Goal: Navigation & Orientation: Find specific page/section

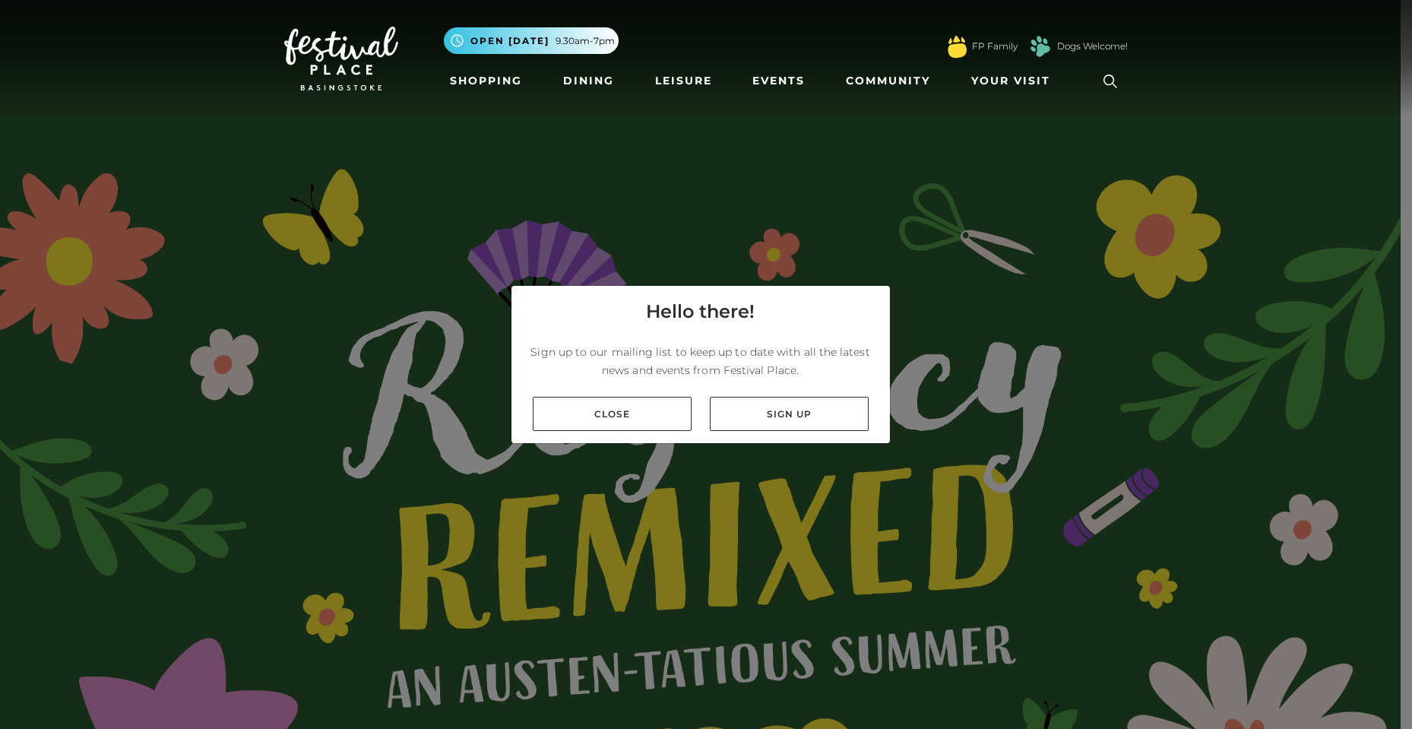
click at [634, 397] on link "Close" at bounding box center [612, 414] width 159 height 34
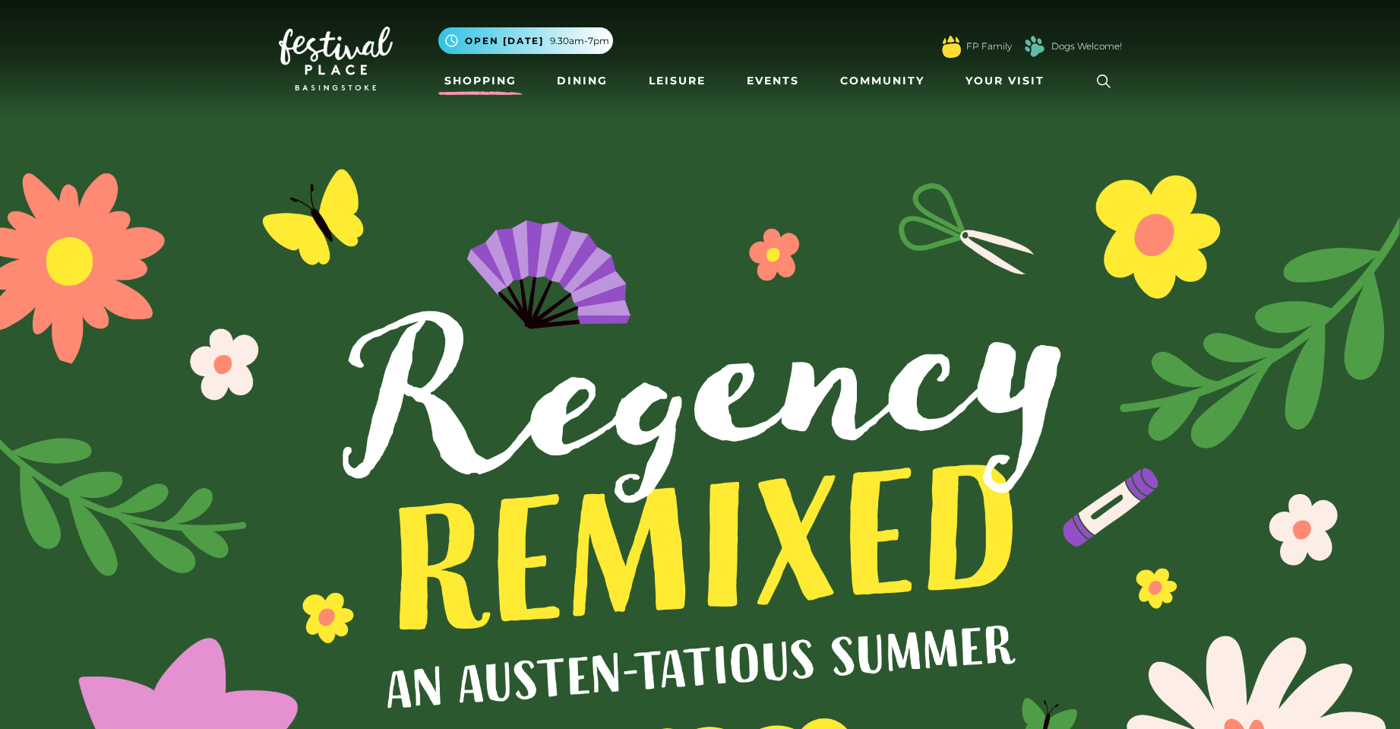
click at [487, 89] on link "Shopping" at bounding box center [480, 81] width 84 height 28
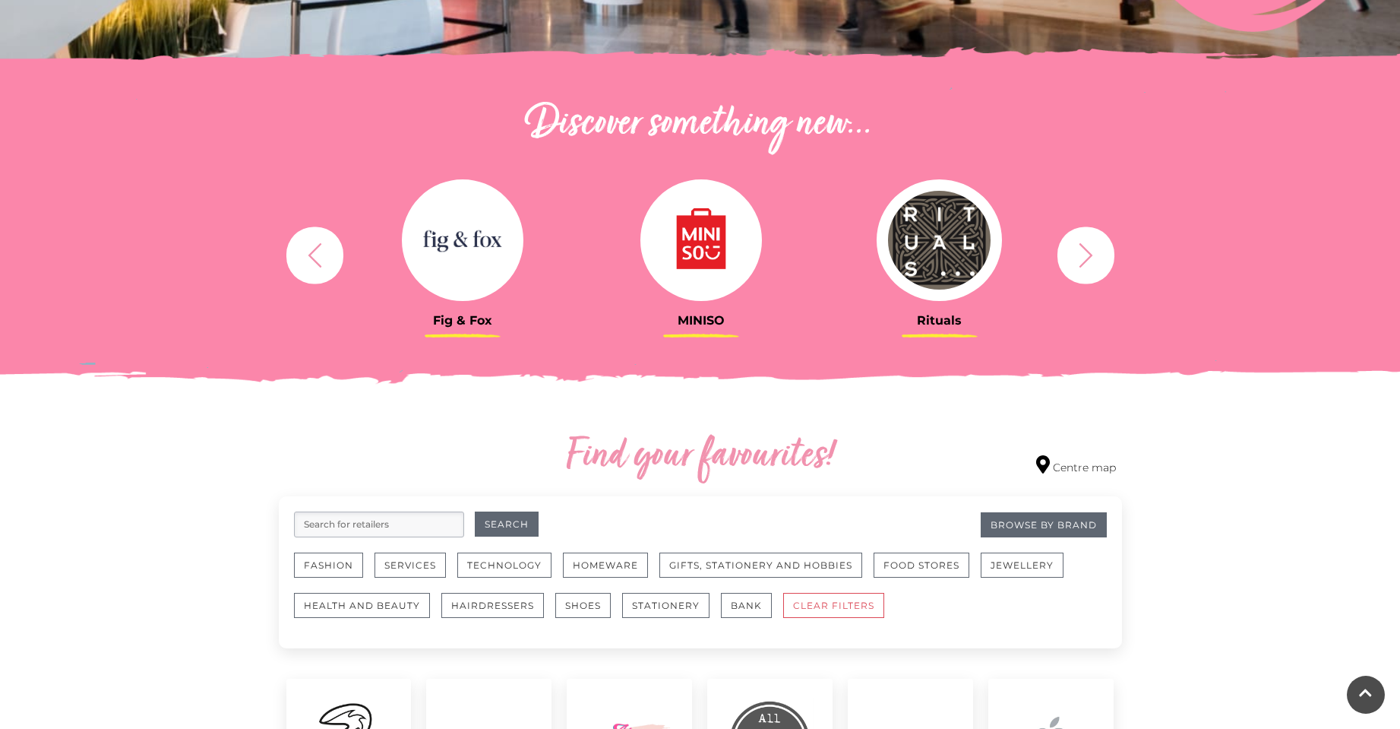
scroll to position [622, 0]
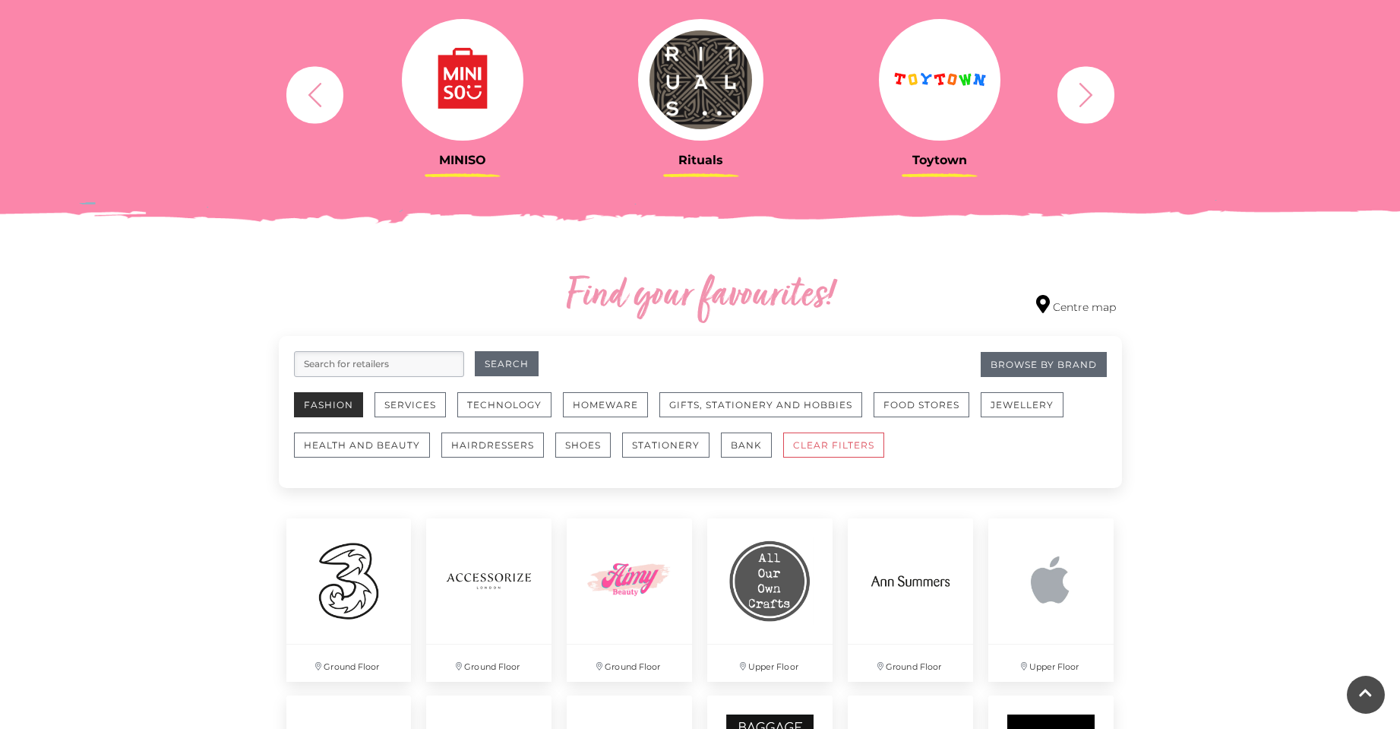
click at [343, 416] on button "Fashion" at bounding box center [328, 404] width 69 height 25
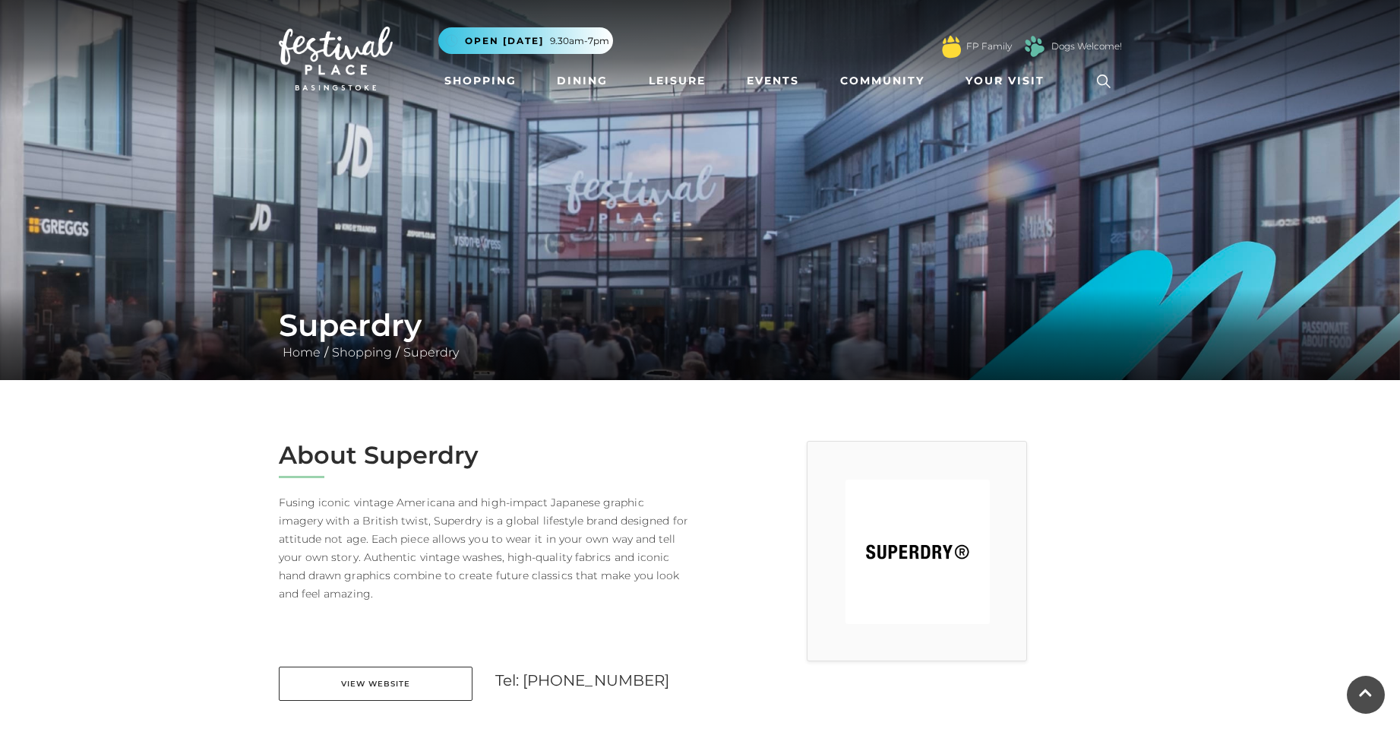
scroll to position [393, 0]
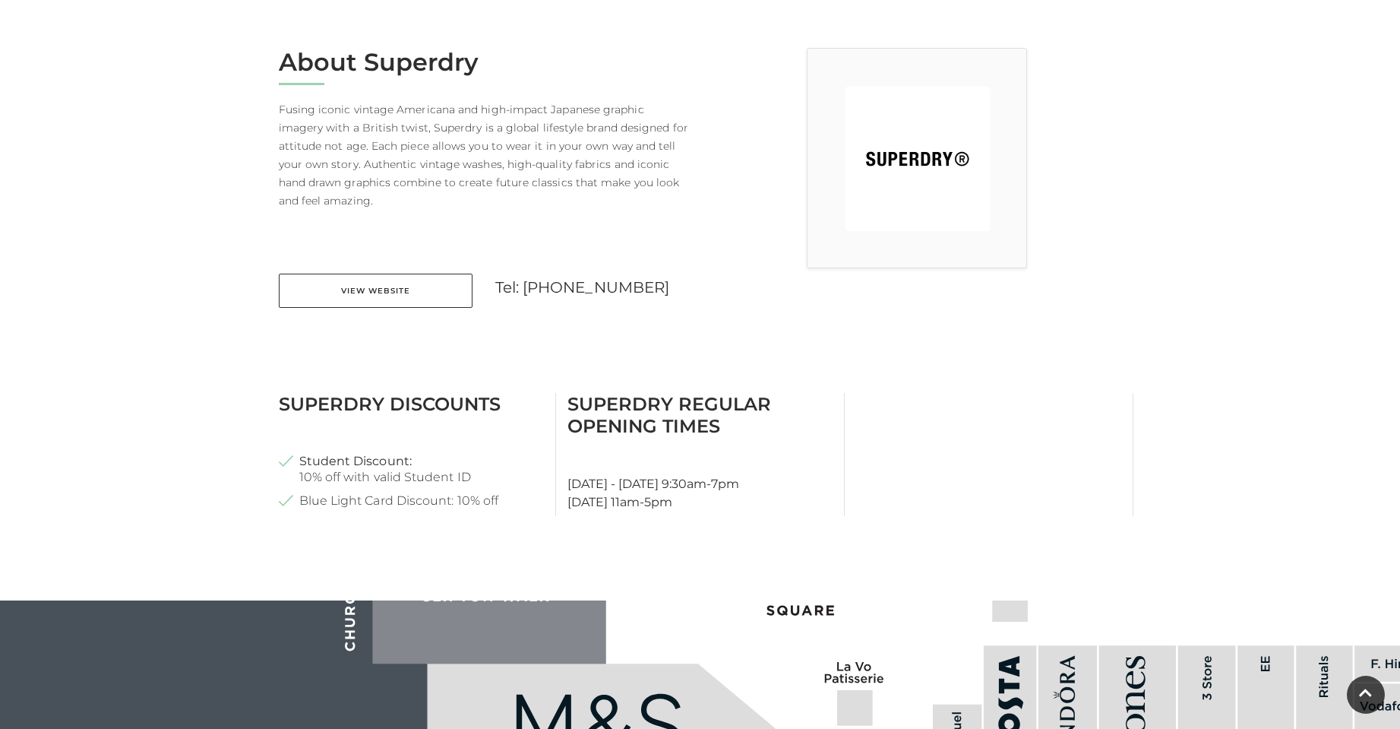
click at [390, 297] on link "View Website" at bounding box center [376, 291] width 194 height 34
